Goal: Submit feedback/report problem

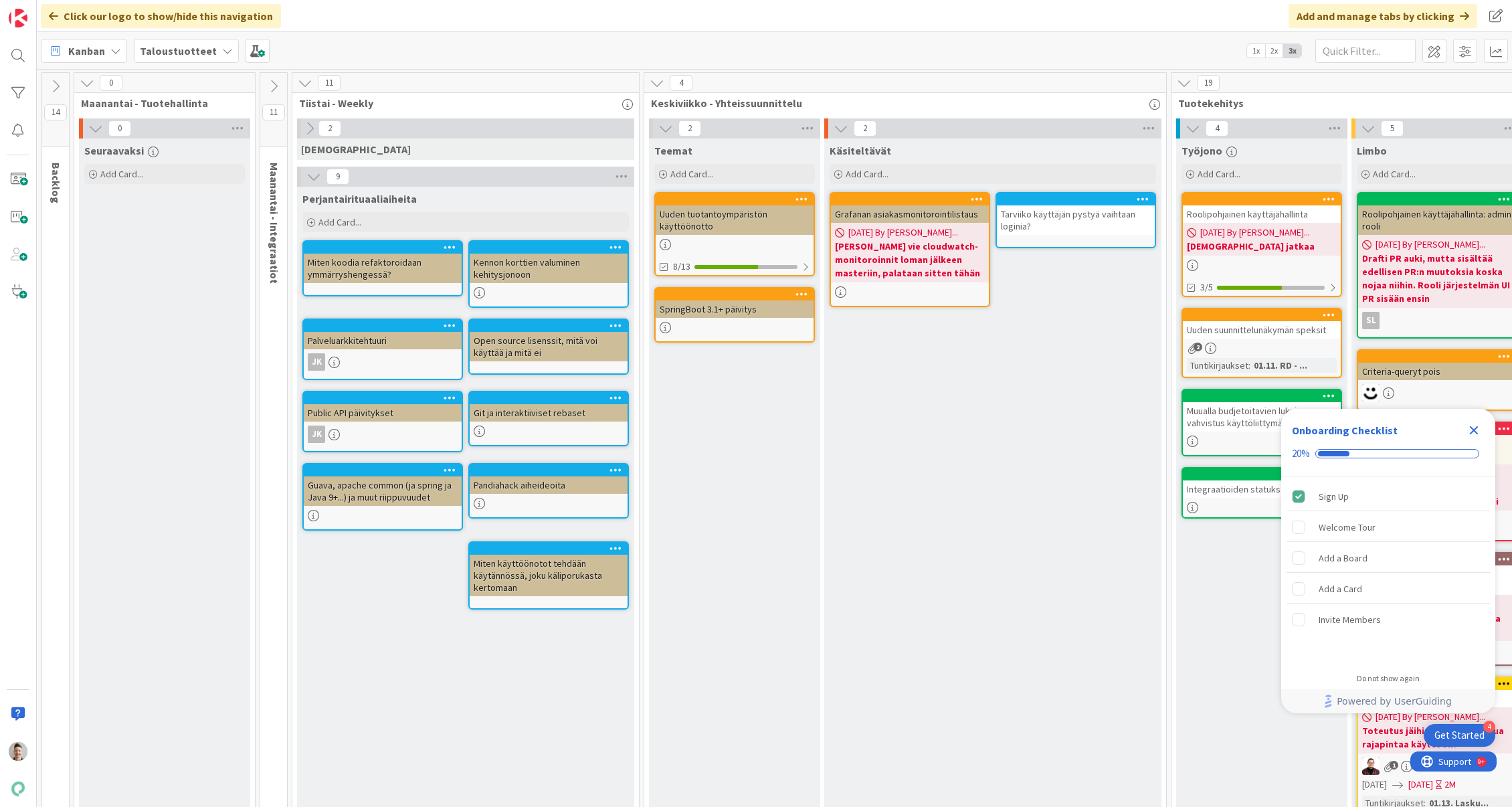
click at [1473, 433] on icon "Close Checklist" at bounding box center [1474, 430] width 16 height 16
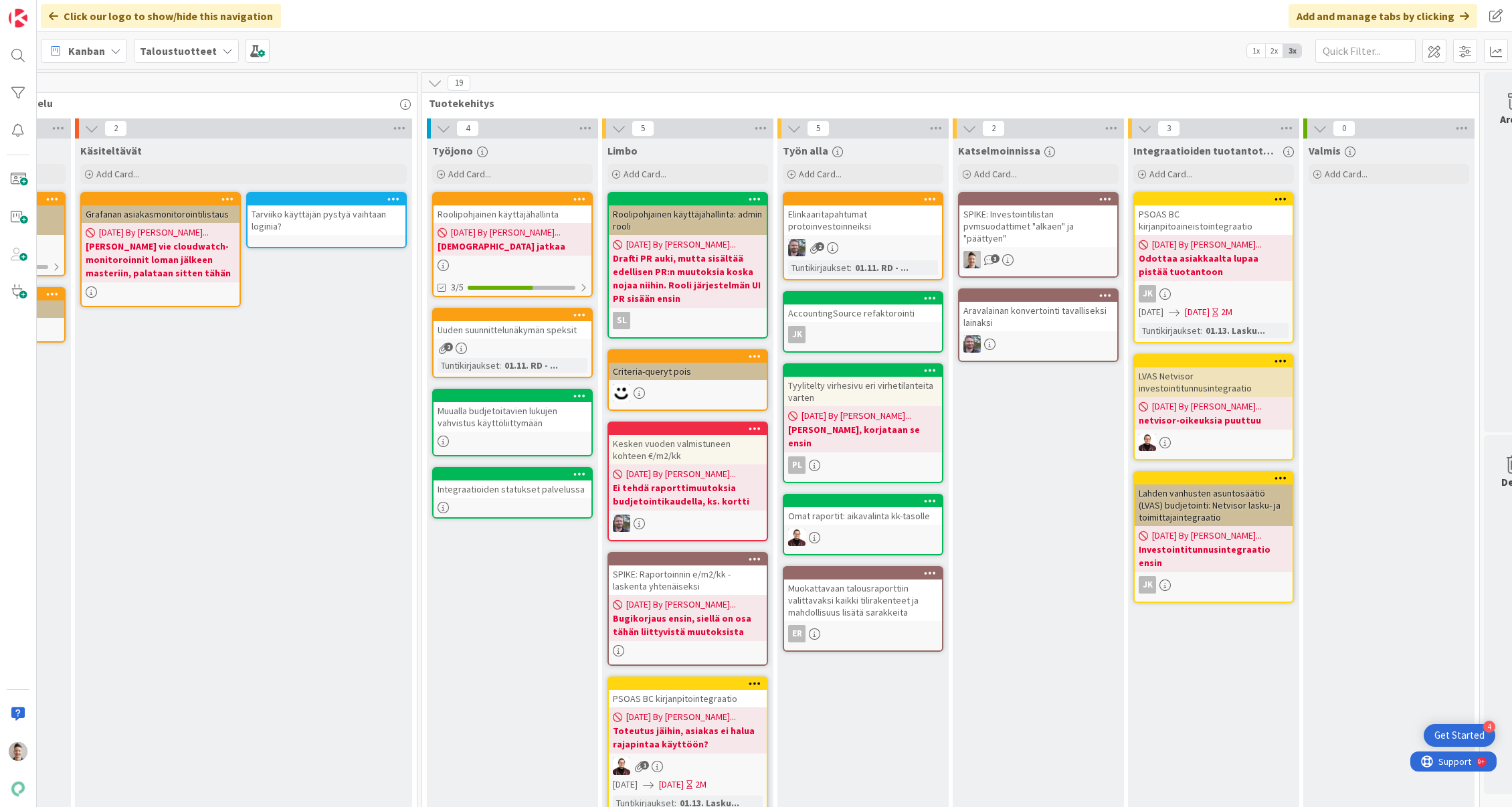
scroll to position [0, 803]
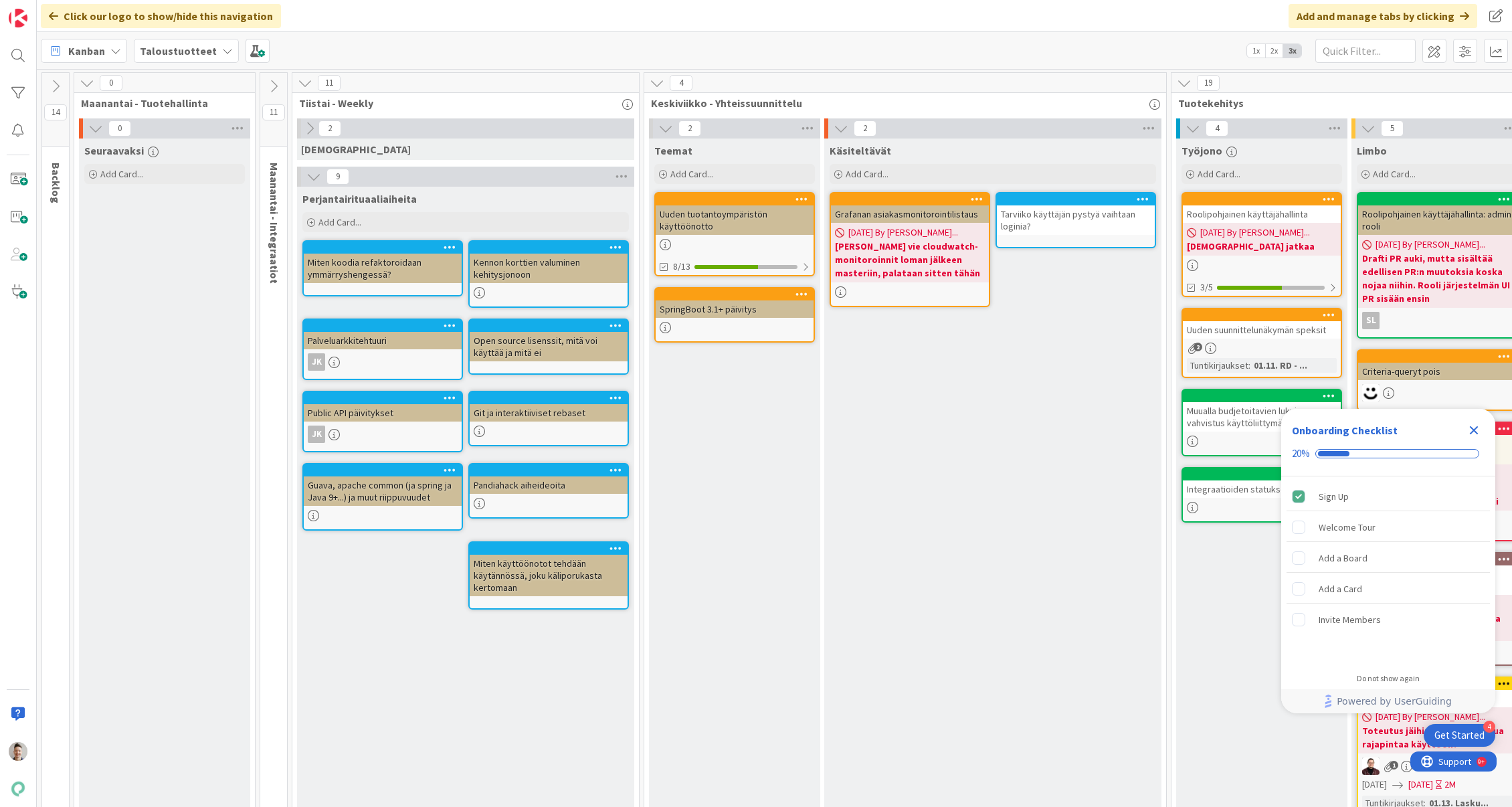
click at [1478, 433] on icon "Close Checklist" at bounding box center [1474, 430] width 16 height 16
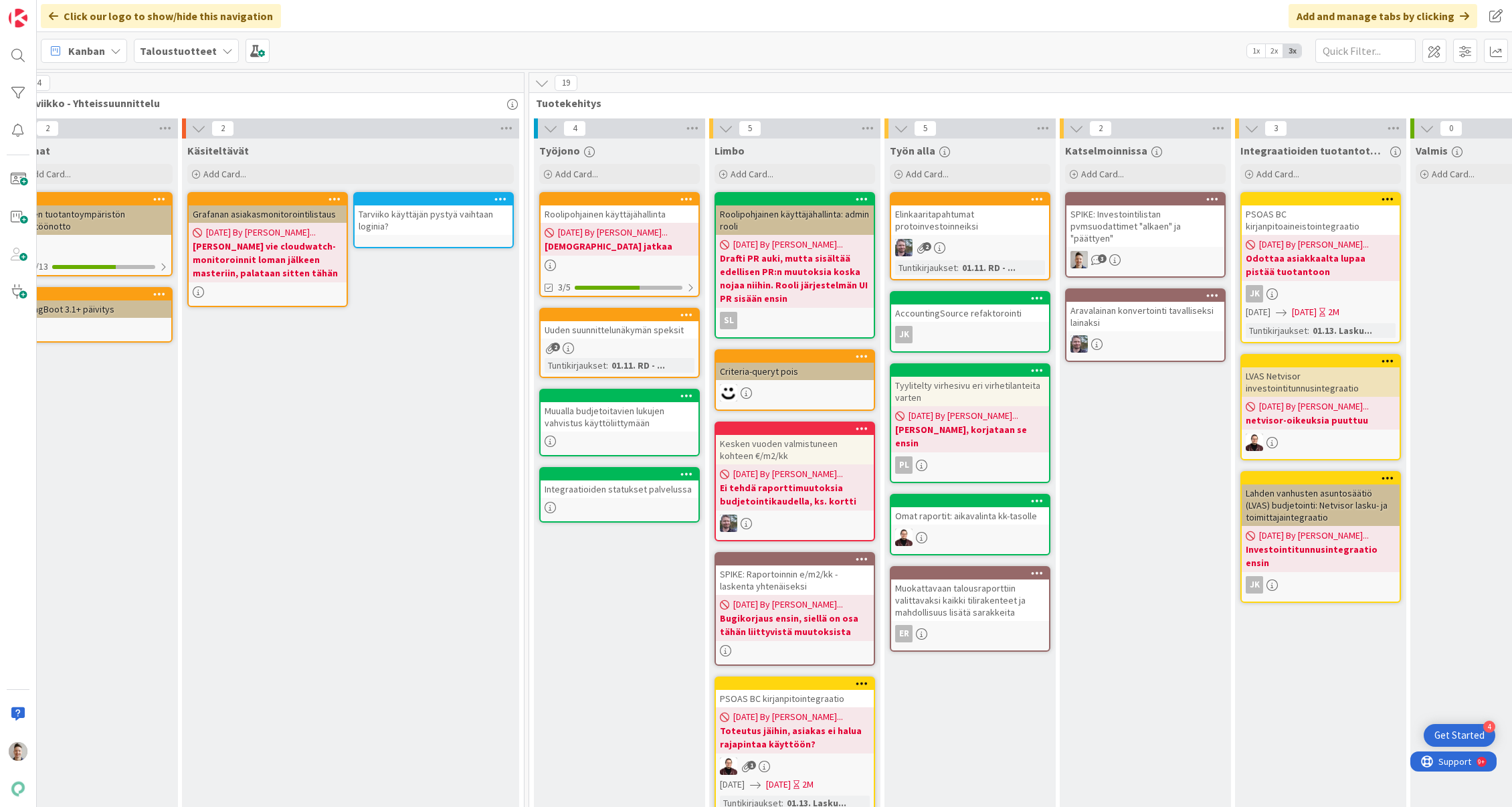
scroll to position [0, 803]
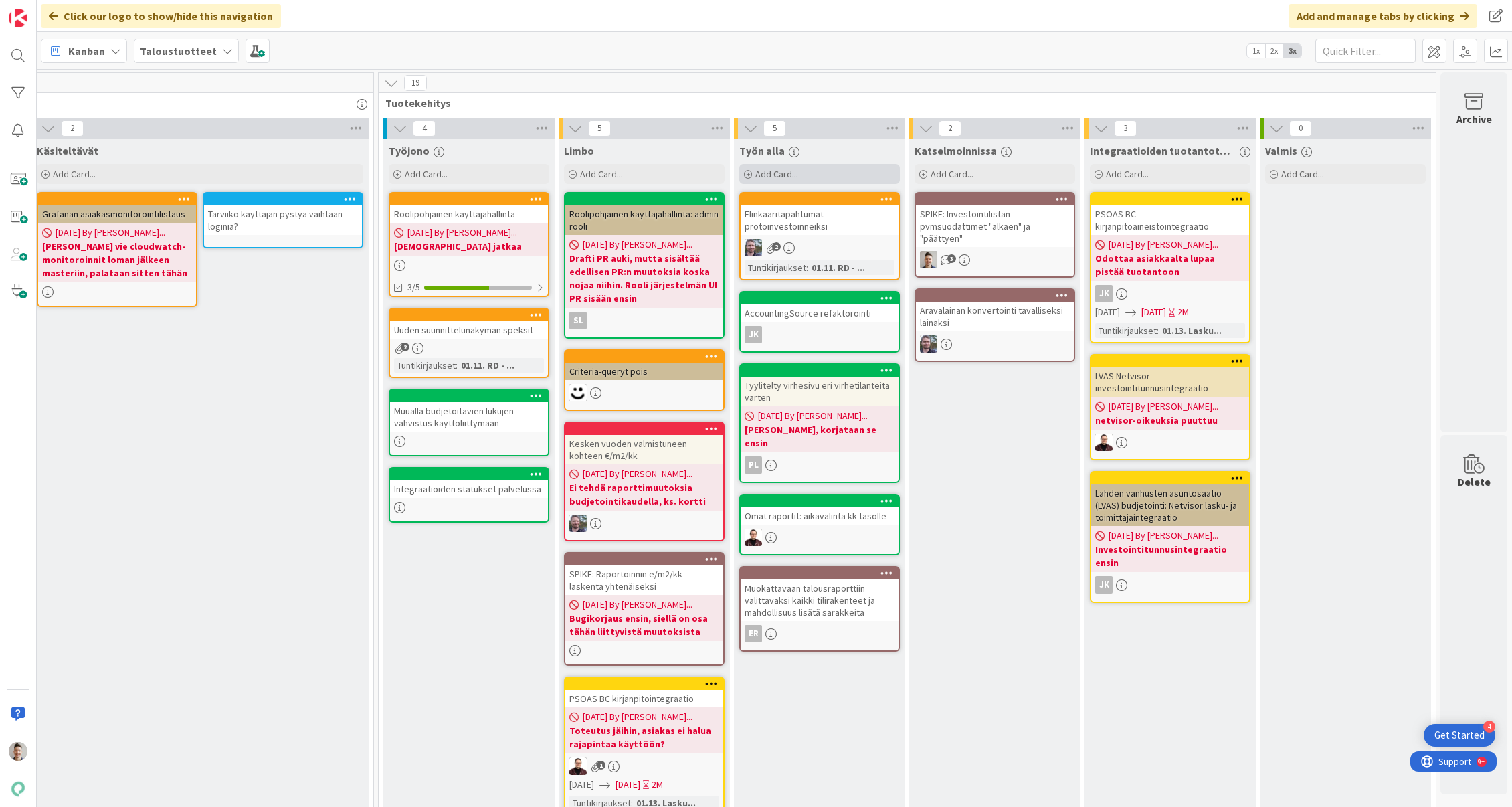
click at [843, 171] on div "Add Card..." at bounding box center [819, 174] width 161 height 20
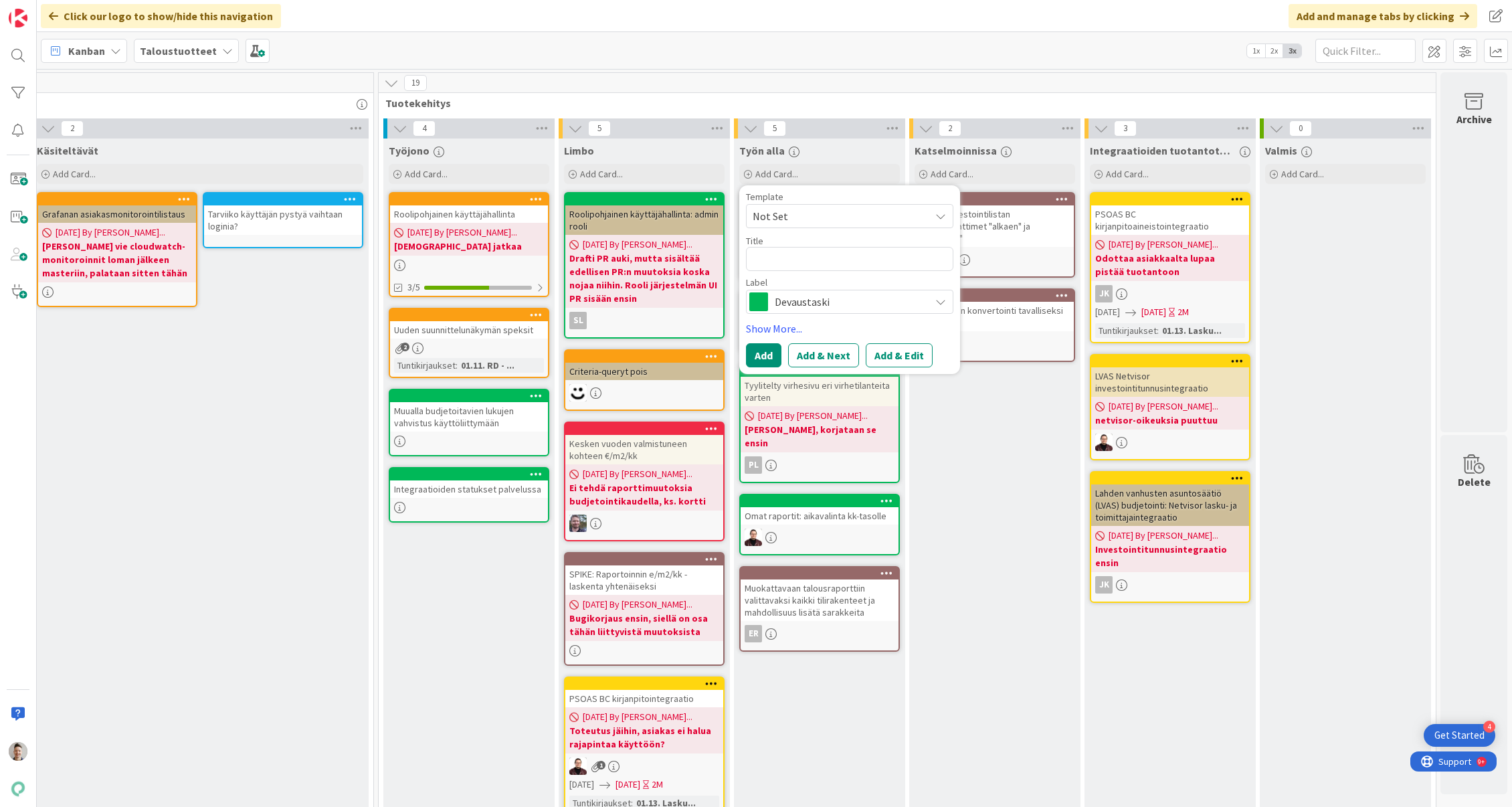
type textarea "x"
type textarea "Omnisearch tarjoaa linkkejä, jotka ei toimi"
click at [858, 306] on span "Devaustaski" at bounding box center [849, 302] width 149 height 19
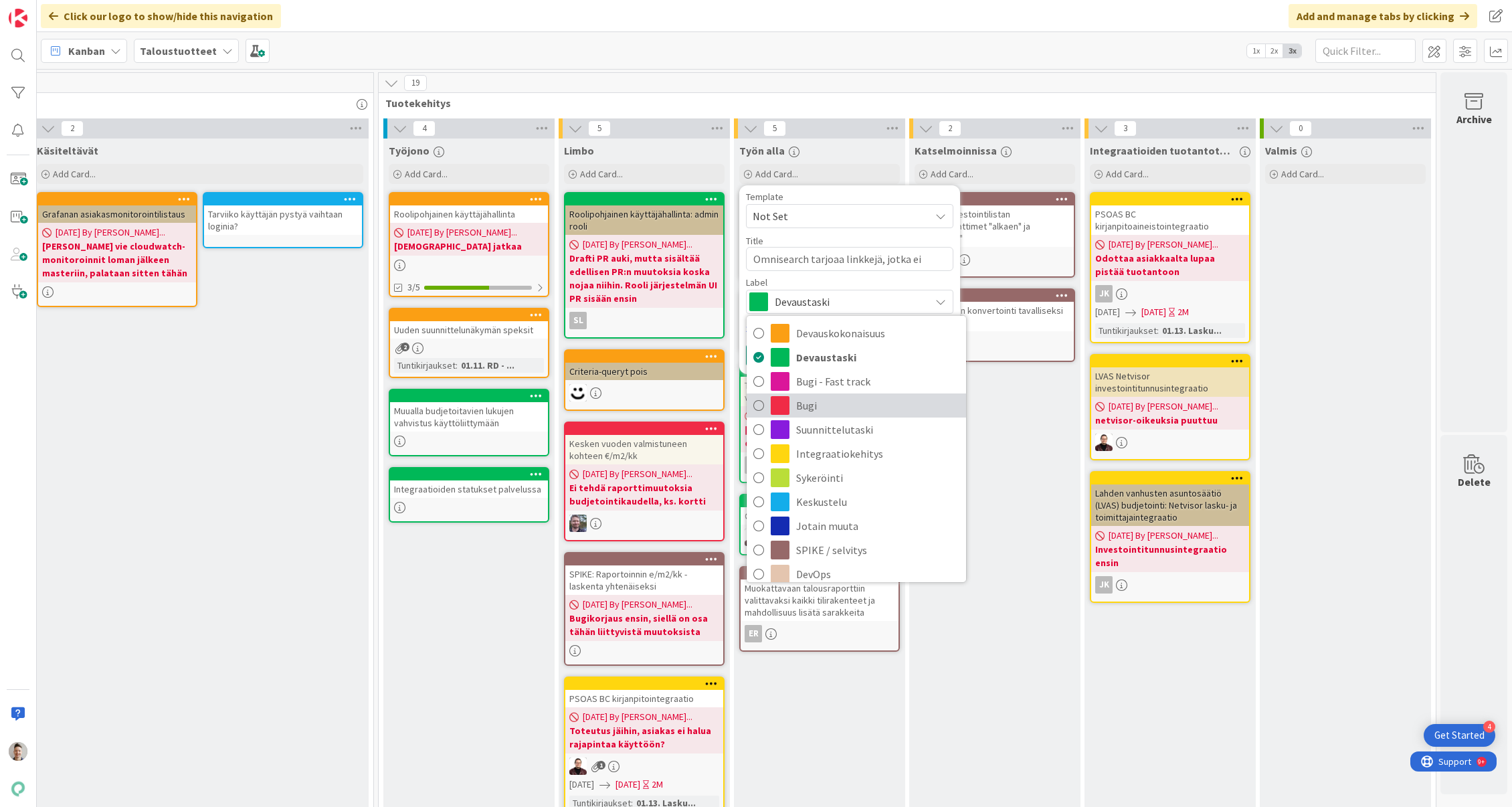
click at [829, 400] on span "Bugi" at bounding box center [877, 405] width 163 height 20
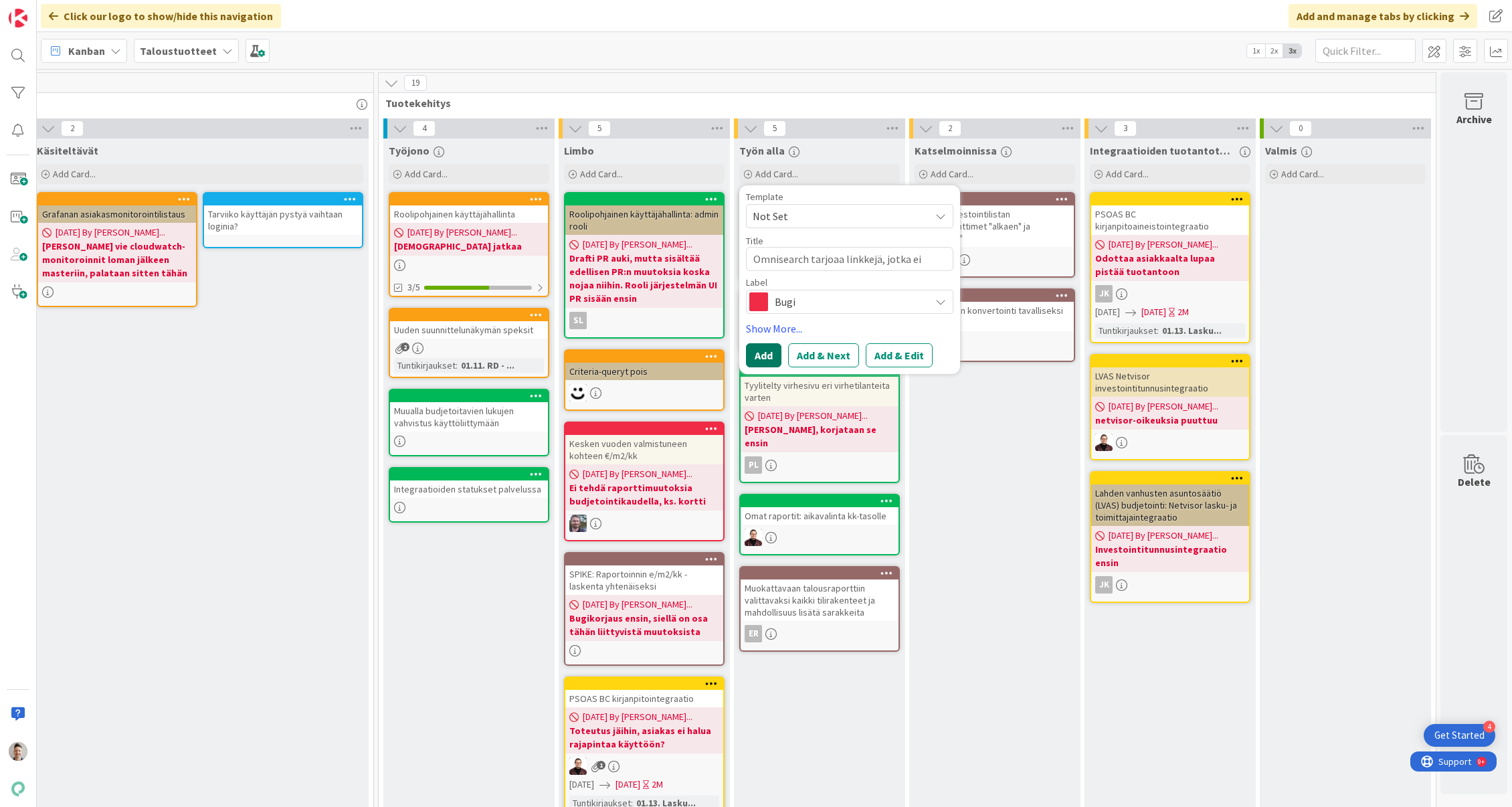
click at [763, 359] on button "Add" at bounding box center [763, 355] width 36 height 24
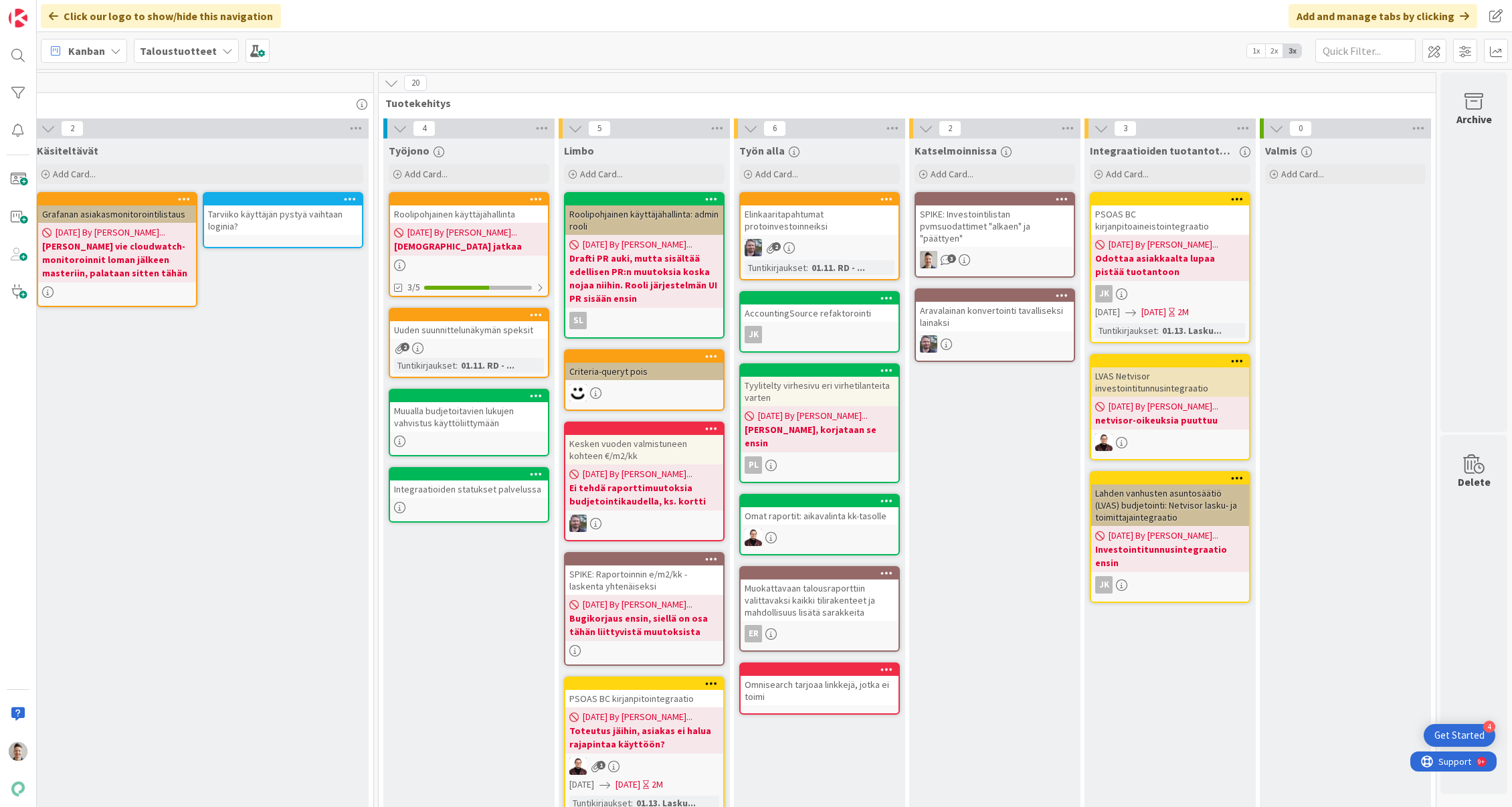
click at [832, 676] on div "Omnisearch tarjoaa linkkejä, jotka ei toimi" at bounding box center [820, 690] width 158 height 29
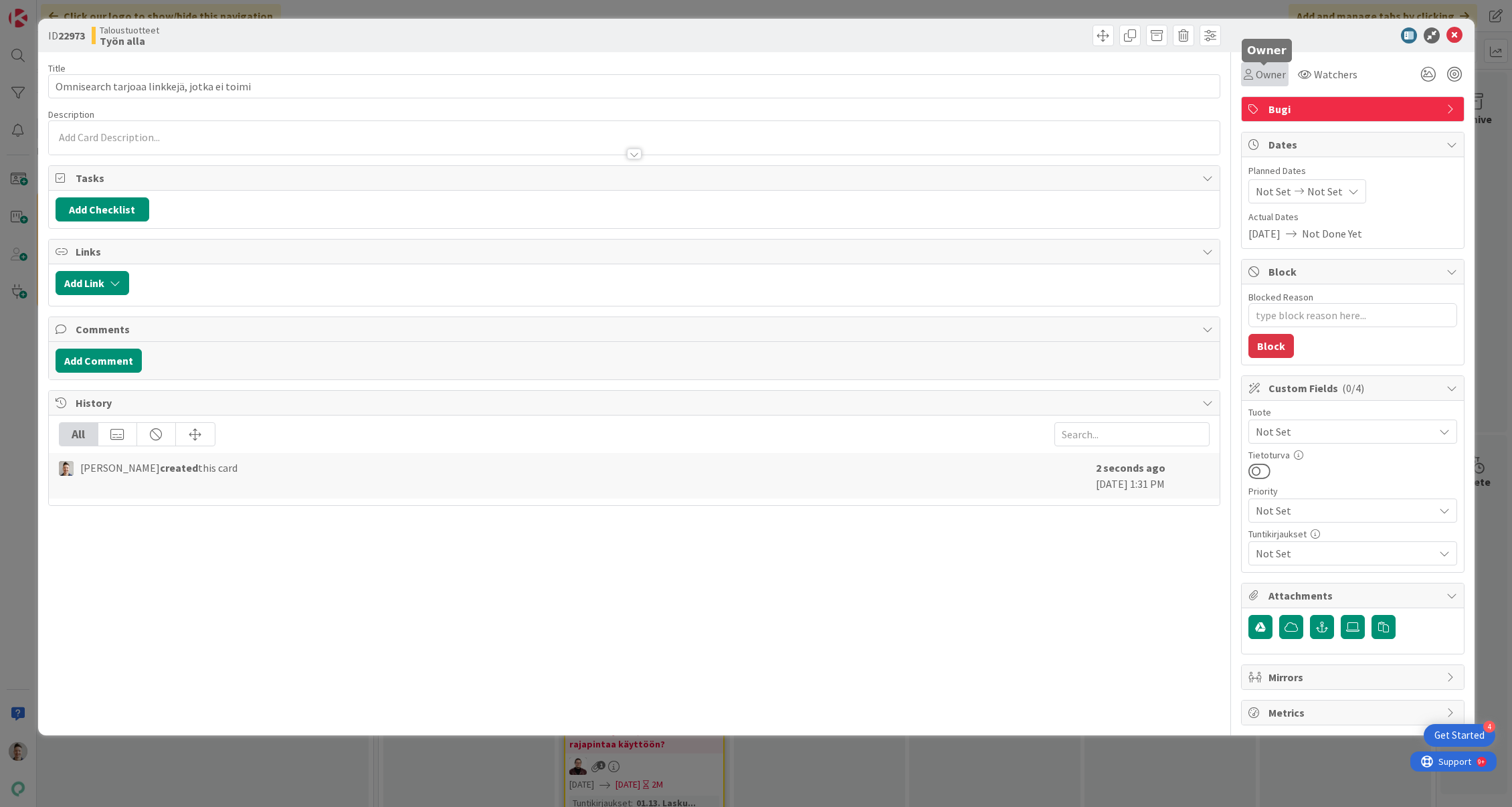
click at [1272, 77] on span "Owner" at bounding box center [1271, 74] width 30 height 16
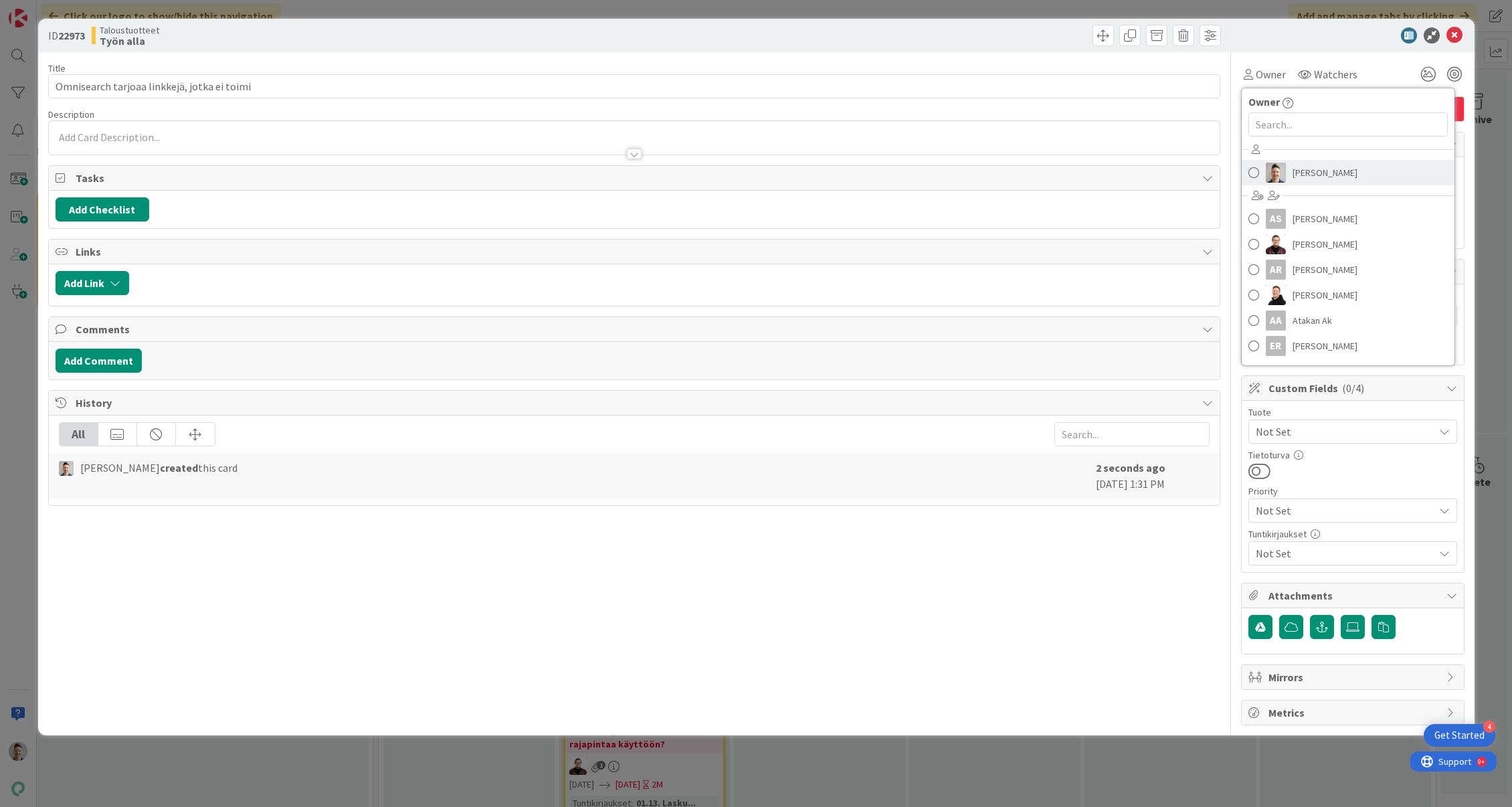
click at [1312, 174] on span "Tommi Nieminen" at bounding box center [1325, 172] width 65 height 20
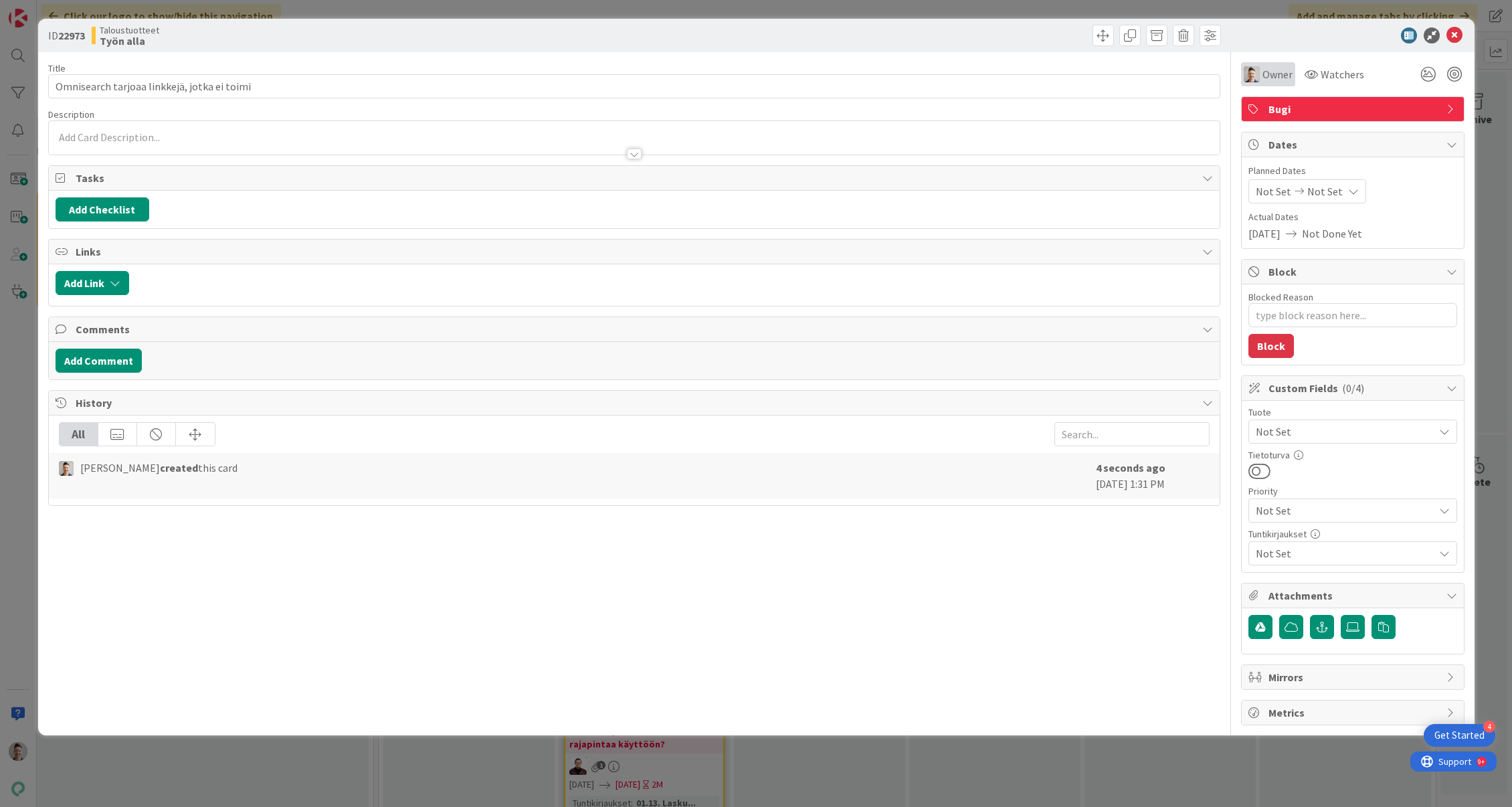
type textarea "x"
click at [1291, 36] on div at bounding box center [1346, 35] width 237 height 16
click at [1459, 37] on icon at bounding box center [1454, 35] width 16 height 16
